Goal: Information Seeking & Learning: Learn about a topic

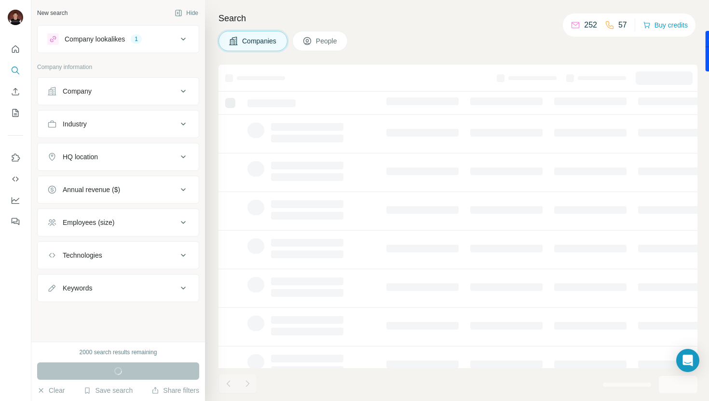
click at [162, 44] on div "Company lookalikes 1" at bounding box center [112, 39] width 130 height 12
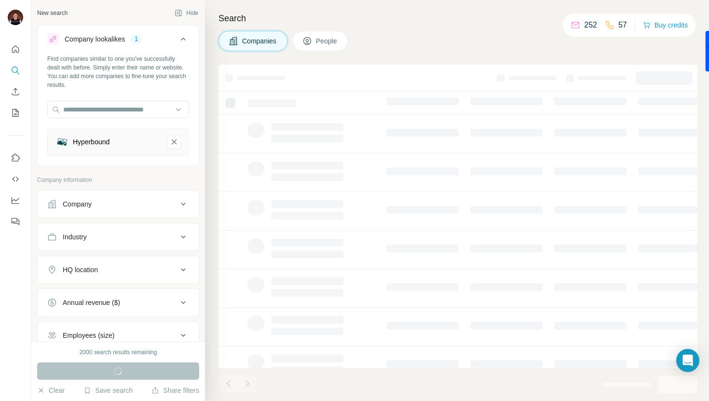
click at [162, 43] on div "Company lookalikes 1" at bounding box center [112, 39] width 130 height 12
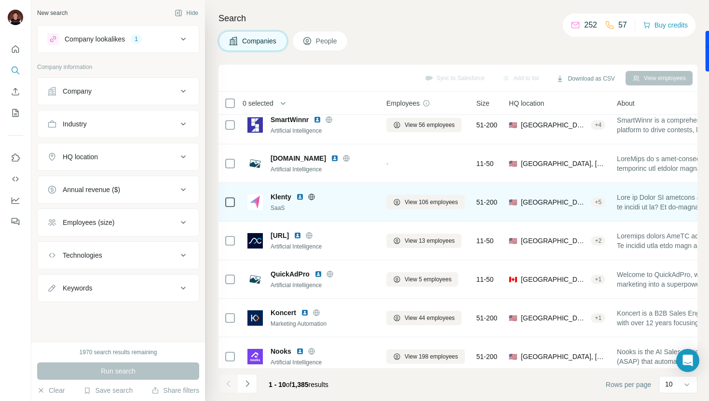
scroll to position [133, 0]
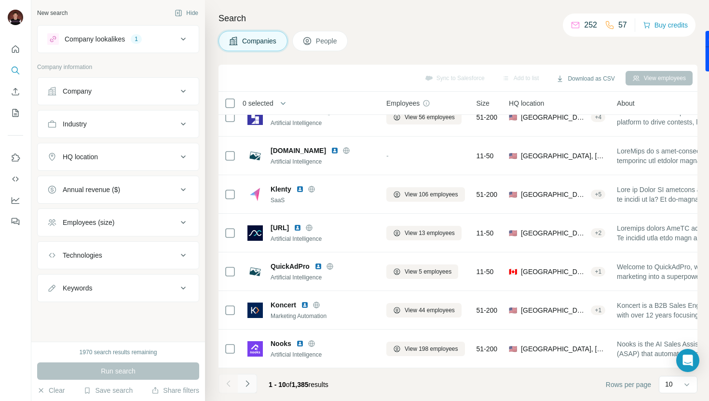
click at [249, 381] on icon "Navigate to next page" at bounding box center [248, 384] width 10 height 10
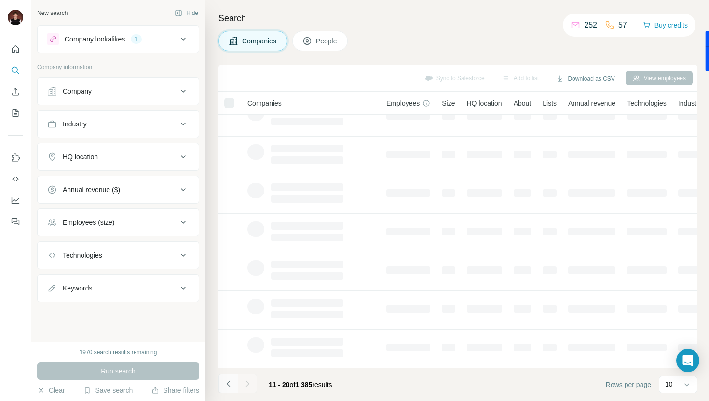
click at [232, 385] on icon "Navigate to previous page" at bounding box center [229, 384] width 10 height 10
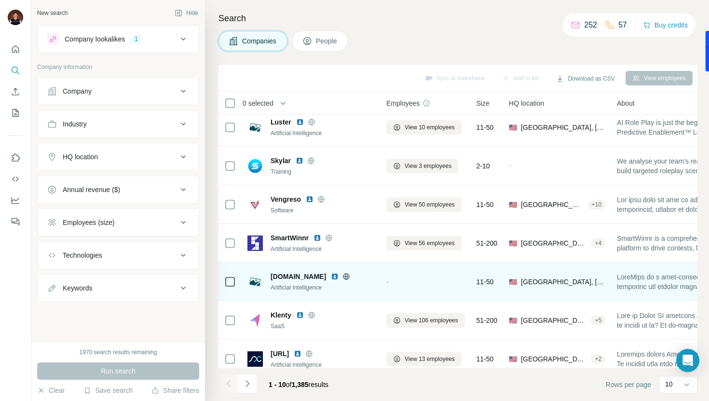
scroll to position [9, 0]
